Goal: Task Accomplishment & Management: Manage account settings

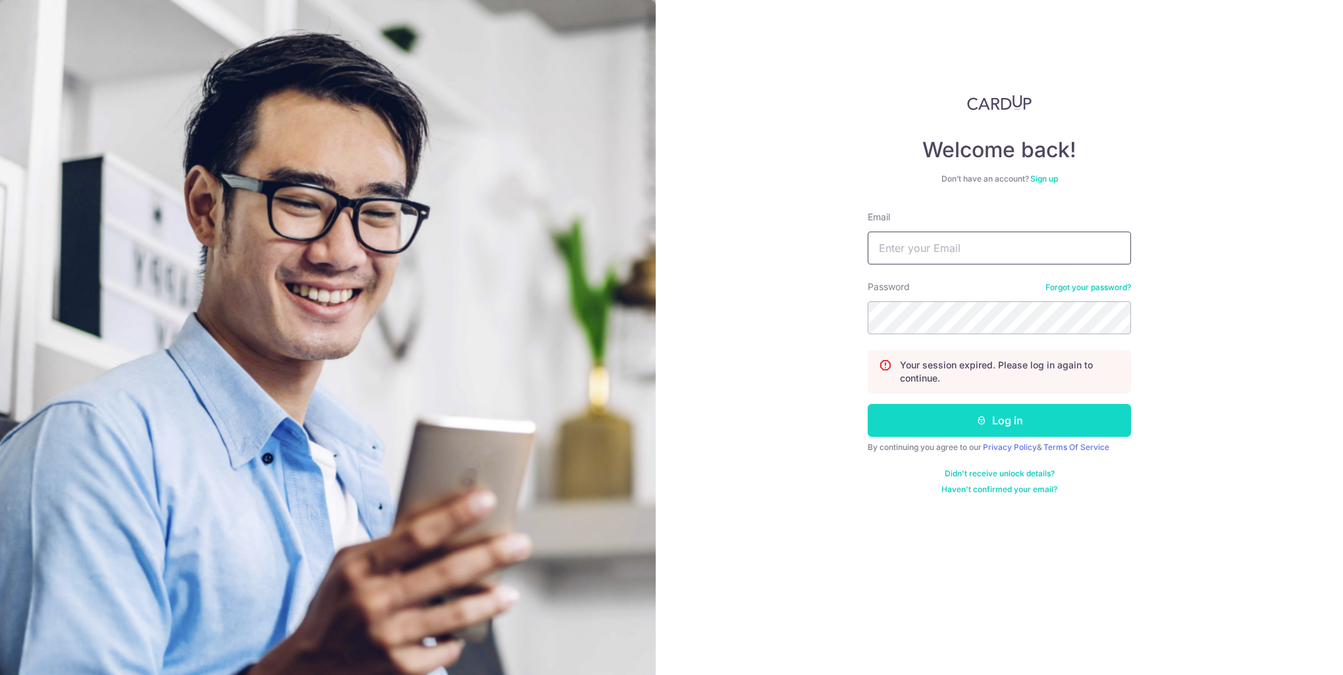
type input "[EMAIL_ADDRESS][DOMAIN_NAME]"
click at [980, 423] on icon "submit" at bounding box center [981, 420] width 11 height 11
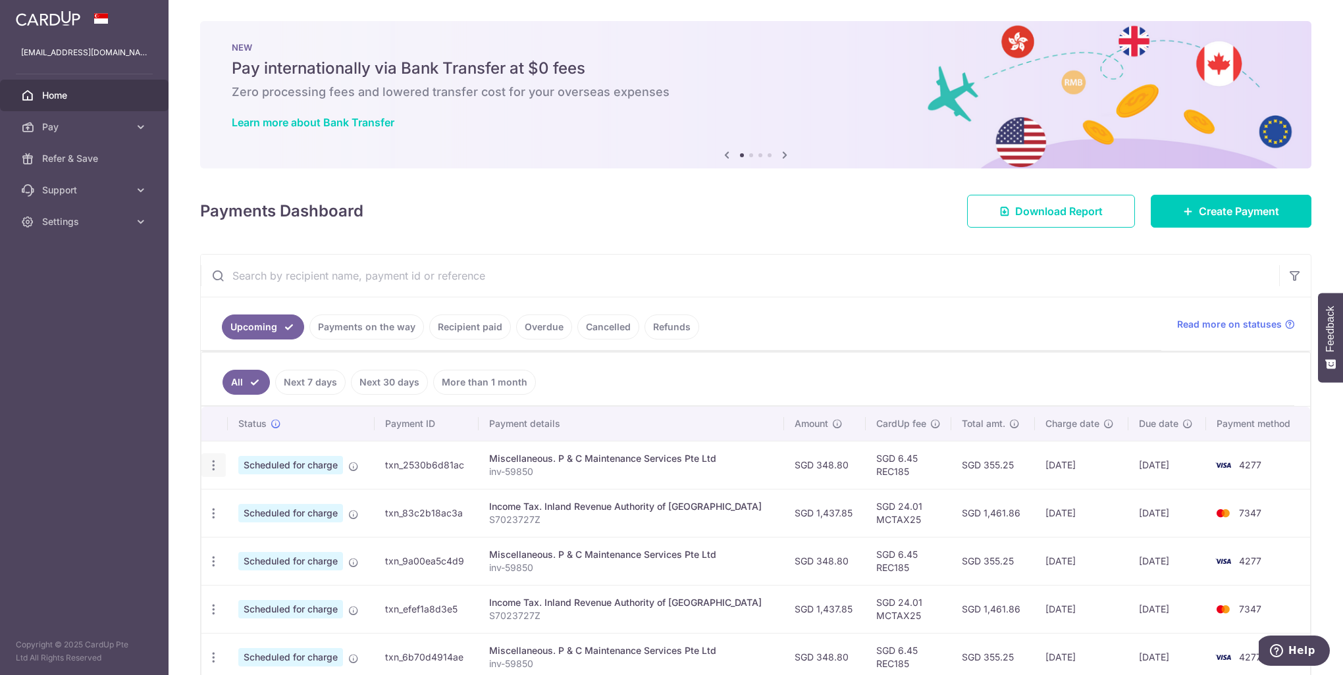
click at [214, 465] on icon "button" at bounding box center [214, 466] width 14 height 14
click at [251, 498] on span "Update payment" at bounding box center [284, 502] width 90 height 16
radio input "true"
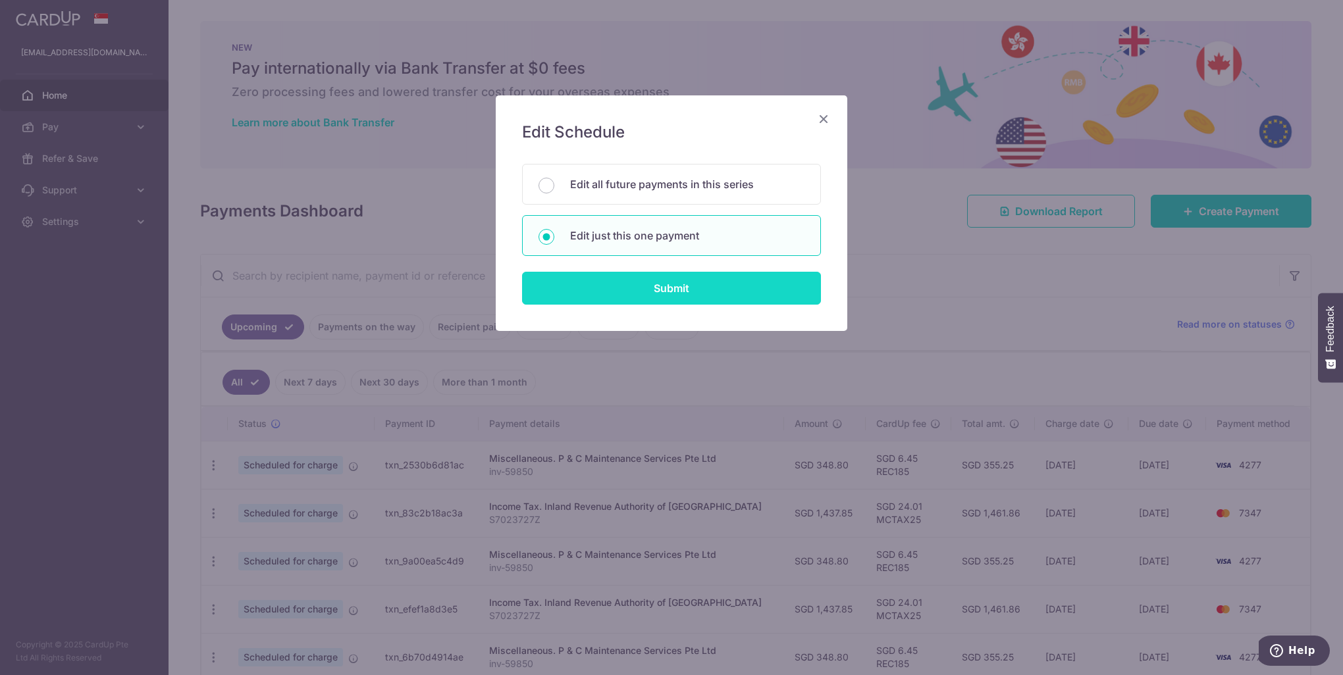
click at [635, 280] on input "Submit" at bounding box center [671, 288] width 299 height 33
radio input "true"
type input "348.80"
type input "11/09/2025"
type input "inv-59850"
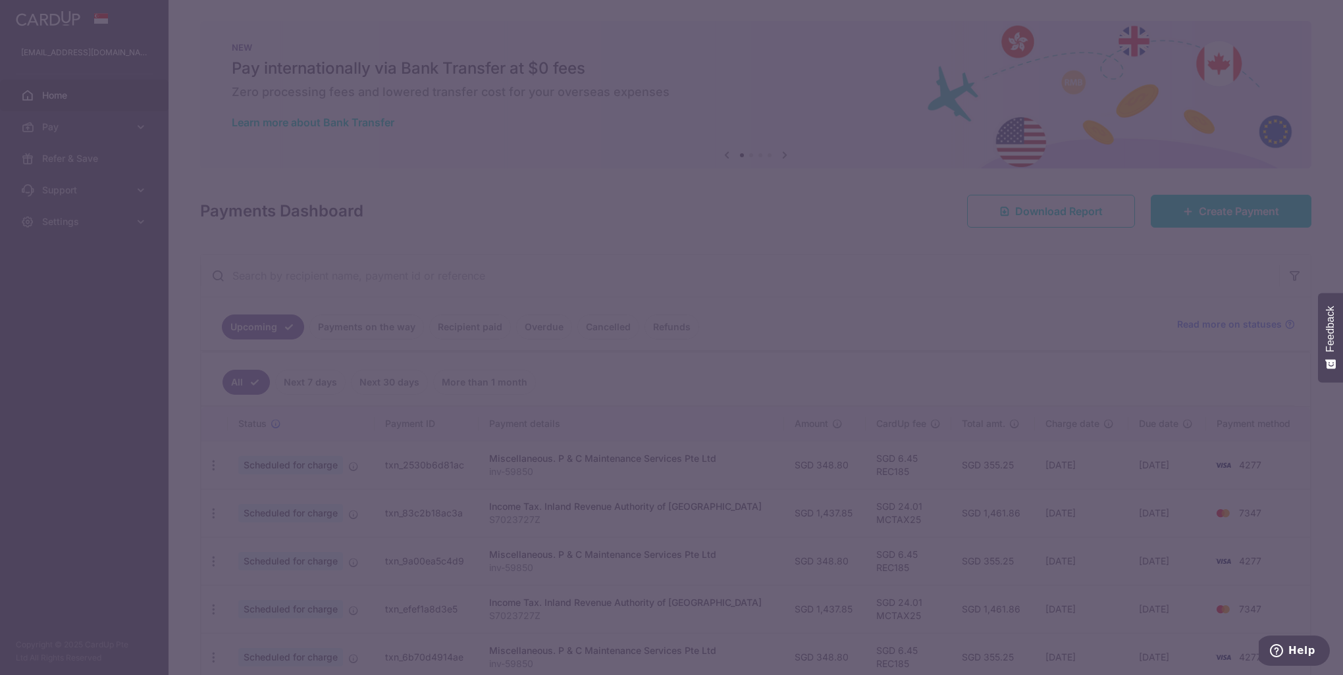
type input "REC185"
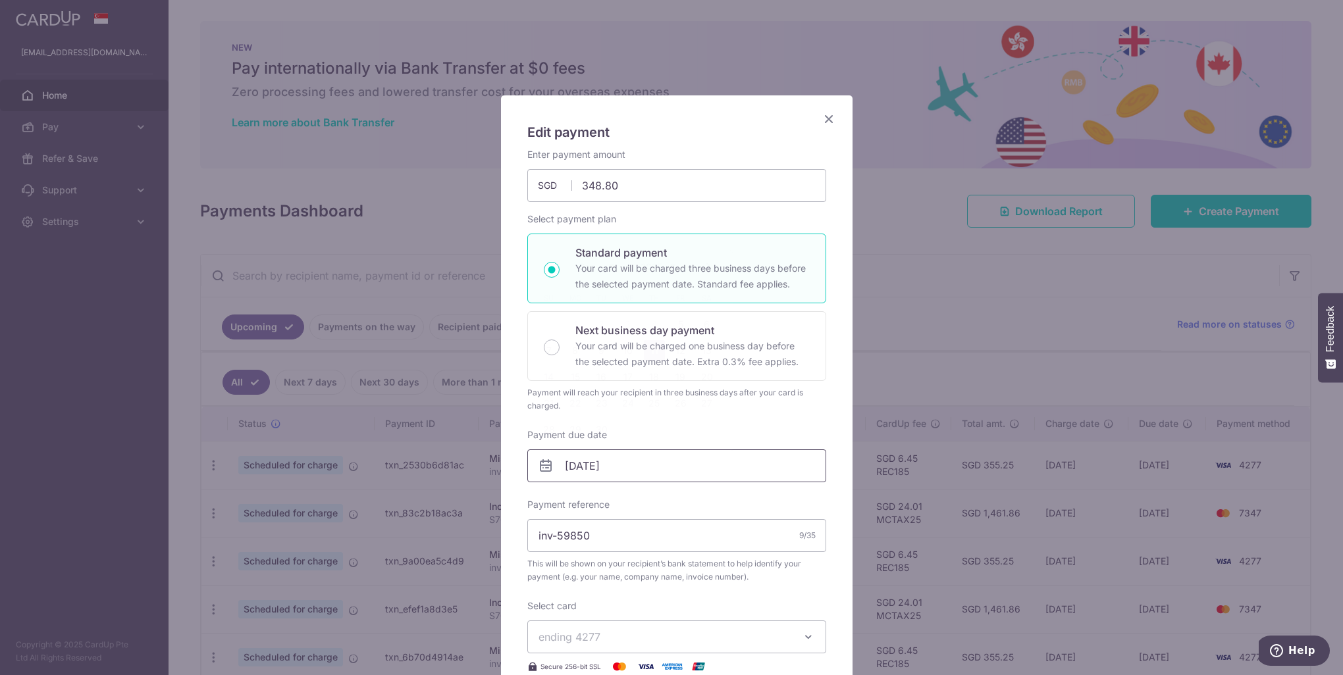
click at [654, 475] on input "11/09/2025" at bounding box center [676, 466] width 299 height 33
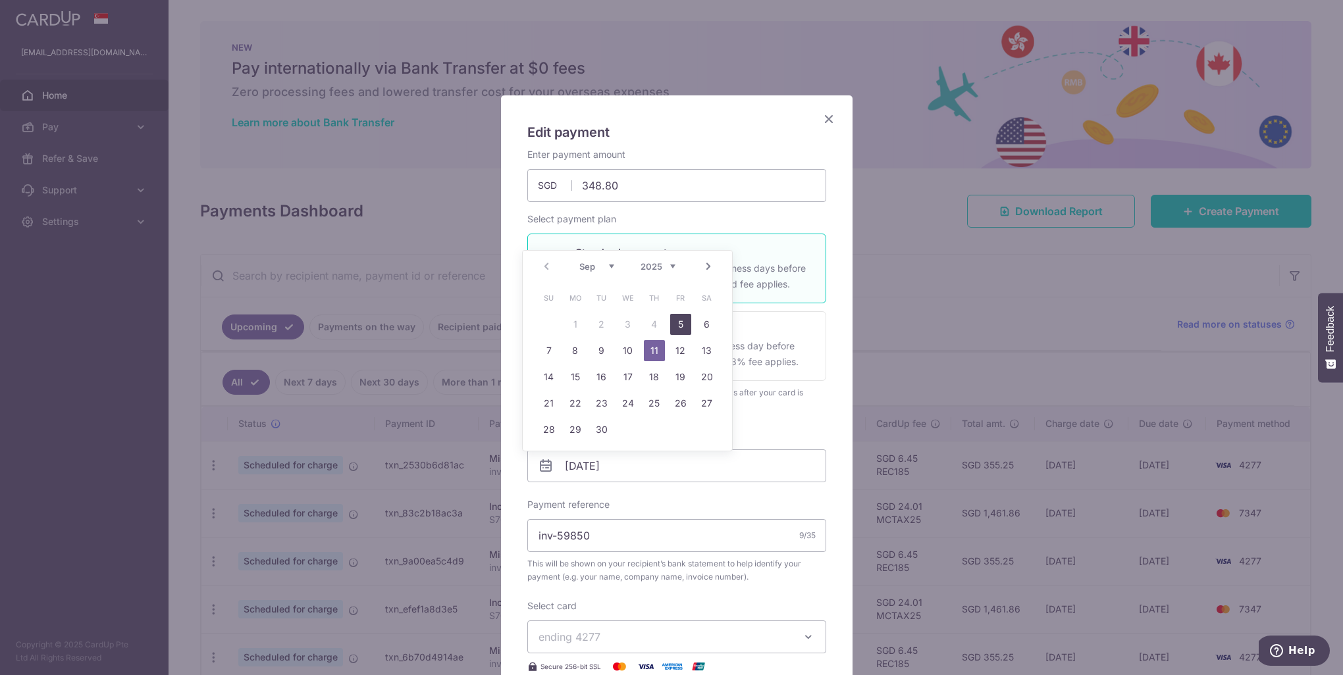
click at [682, 326] on link "5" at bounding box center [680, 324] width 21 height 21
type input "05/09/2025"
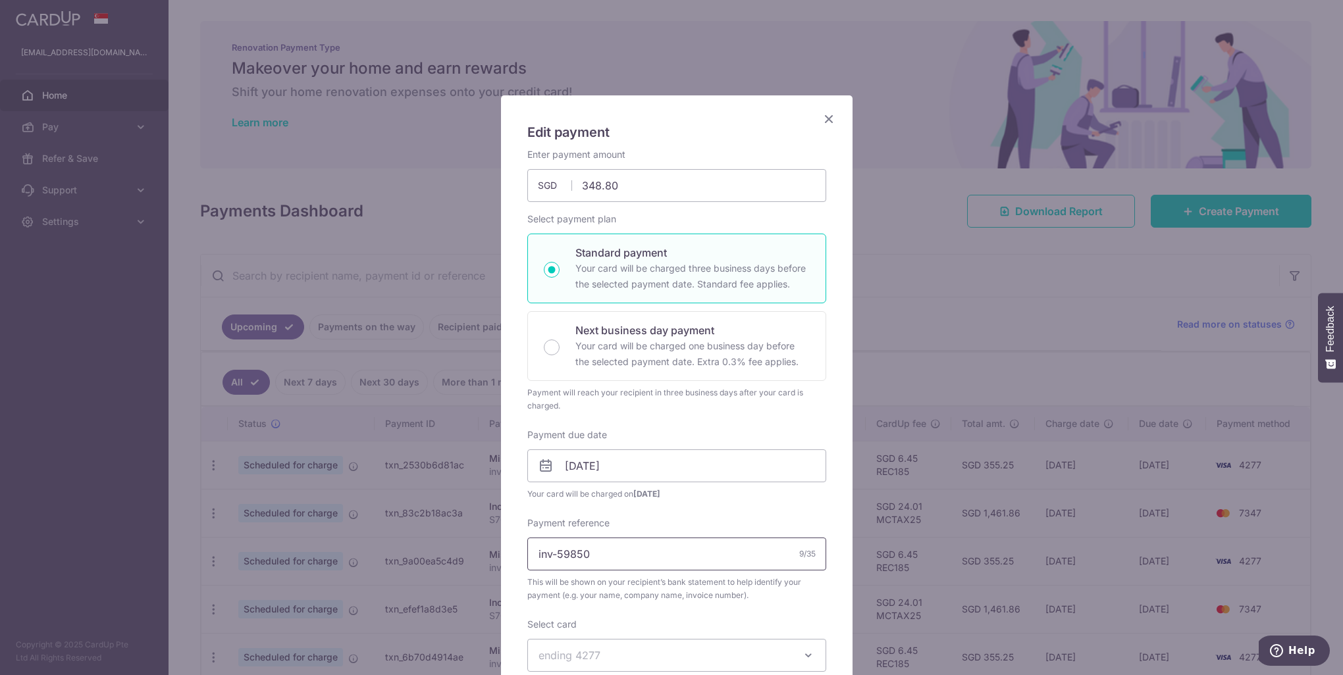
click at [635, 559] on input "inv-59850" at bounding box center [676, 554] width 299 height 33
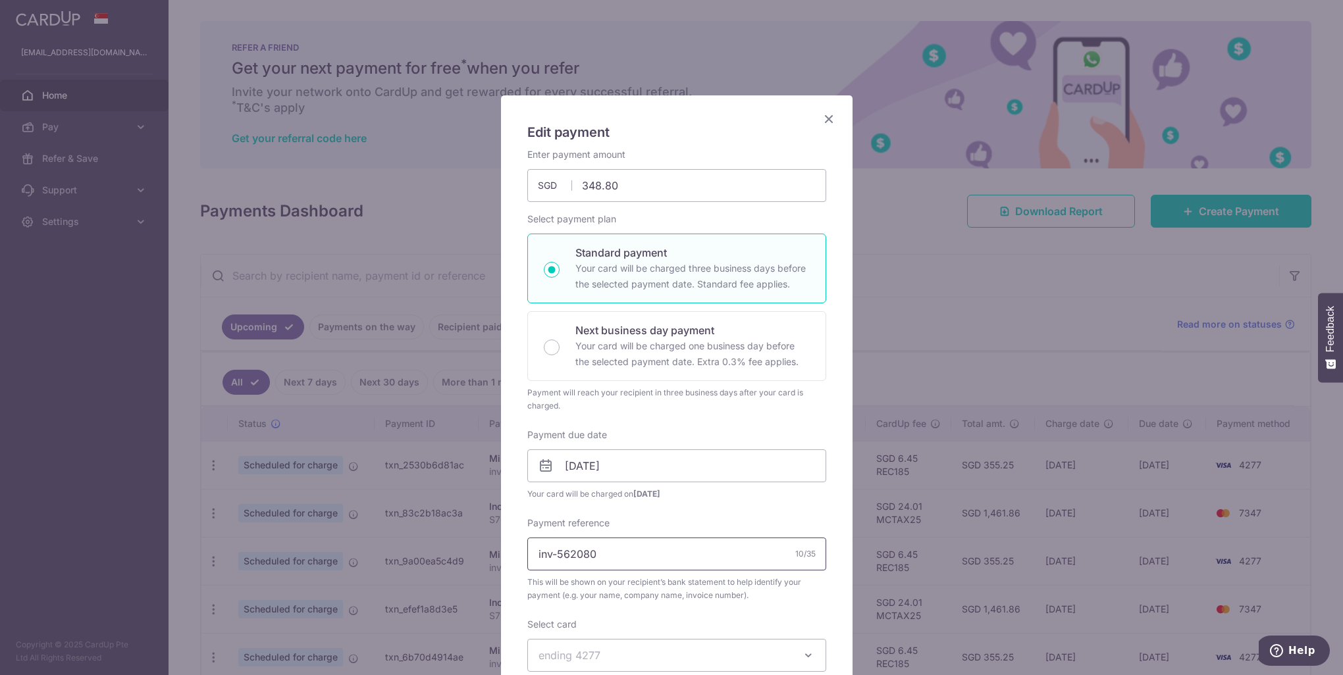
click at [558, 554] on input "inv-562080" at bounding box center [676, 554] width 299 height 33
click at [625, 544] on input "inv-62080" at bounding box center [676, 554] width 299 height 33
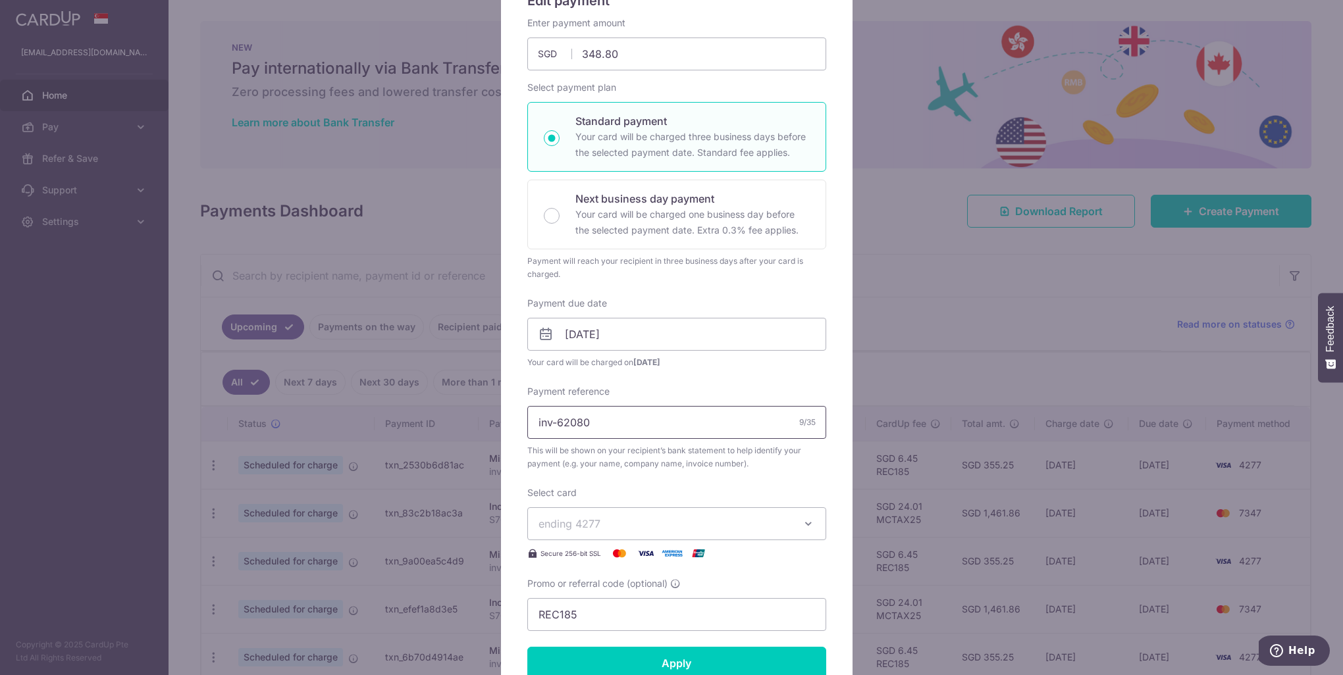
scroll to position [263, 0]
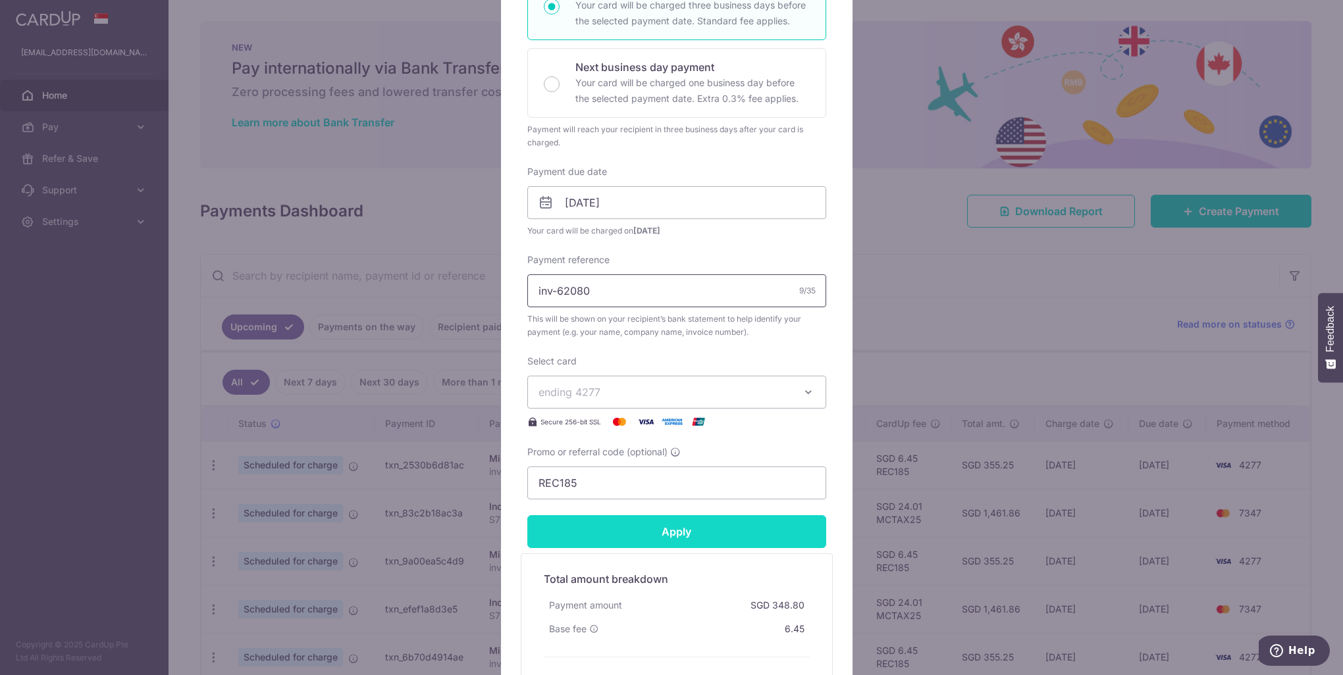
type input "inv-62080"
click at [667, 530] on input "Apply" at bounding box center [676, 531] width 299 height 33
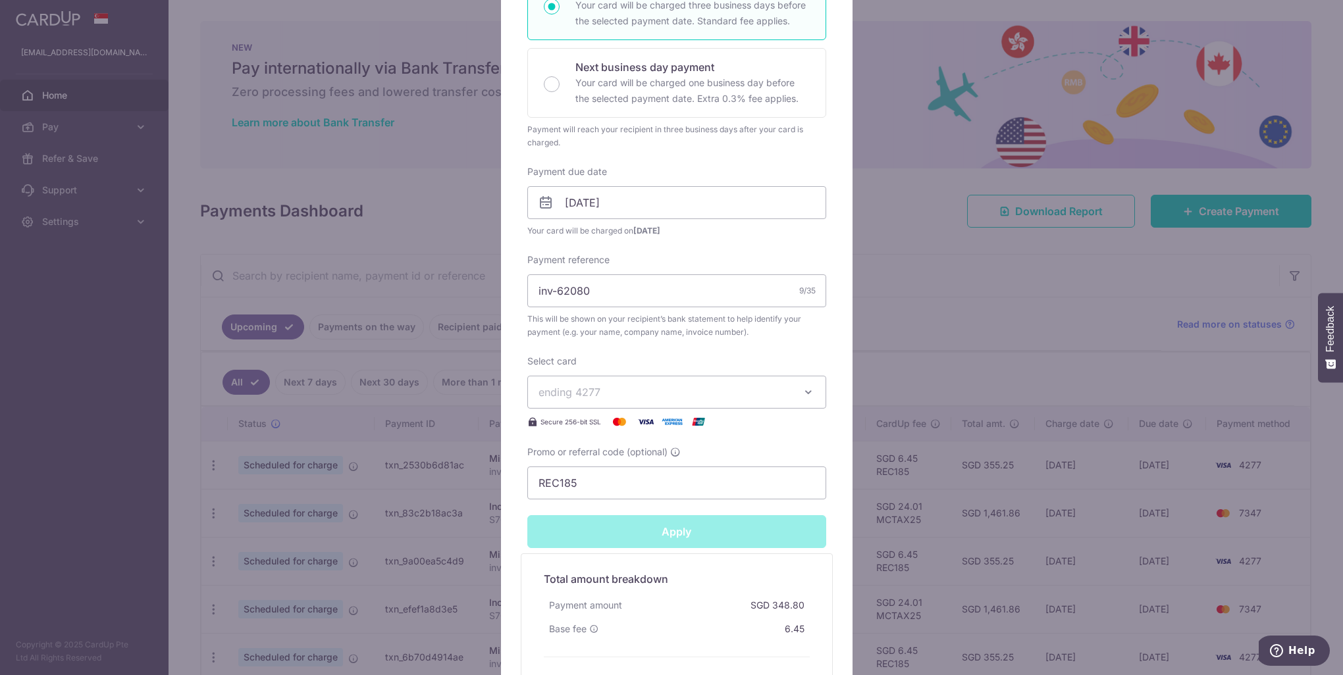
type input "Successfully Applied"
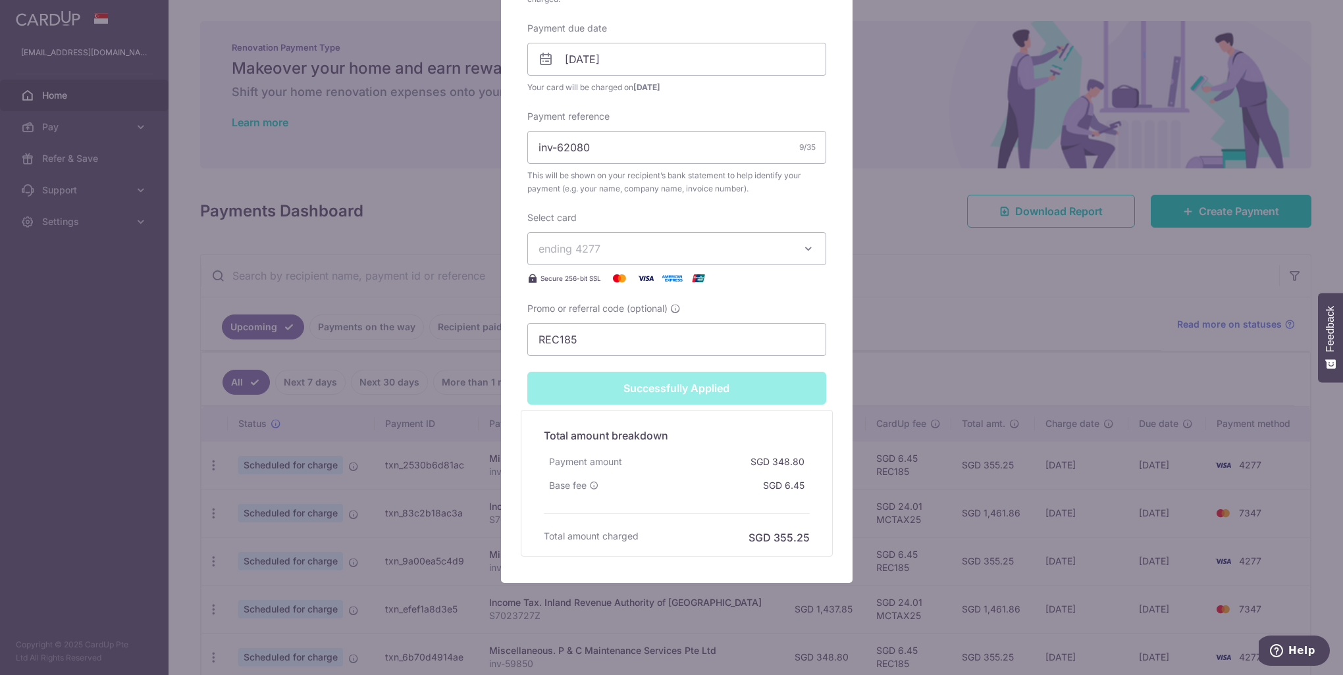
scroll to position [454, 0]
click at [964, 346] on div "Edit payment By clicking apply, you will make changes to all payments to P & C …" at bounding box center [671, 337] width 1343 height 675
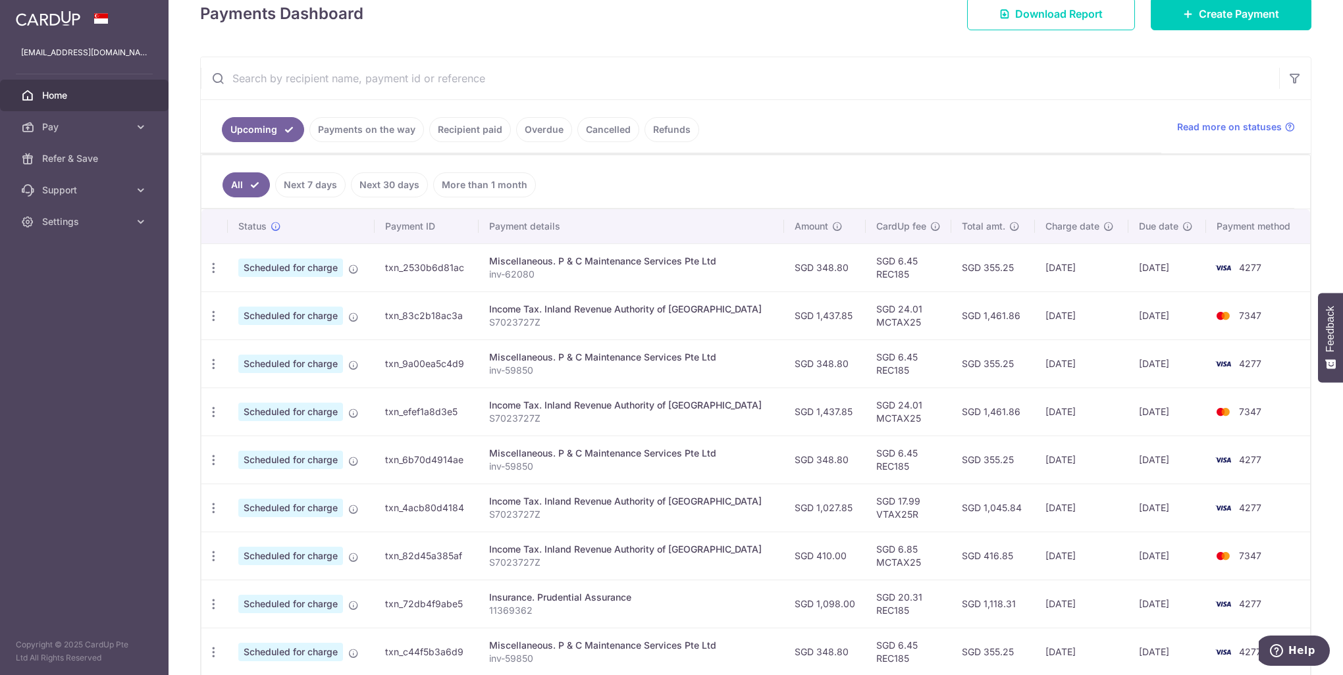
scroll to position [263, 0]
